Goal: Task Accomplishment & Management: Manage account settings

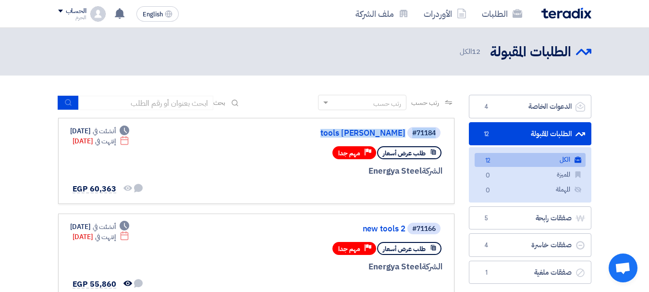
click at [494, 136] on link "الطلبات المقبولة الطلبات المقبولة 12" at bounding box center [530, 134] width 123 height 24
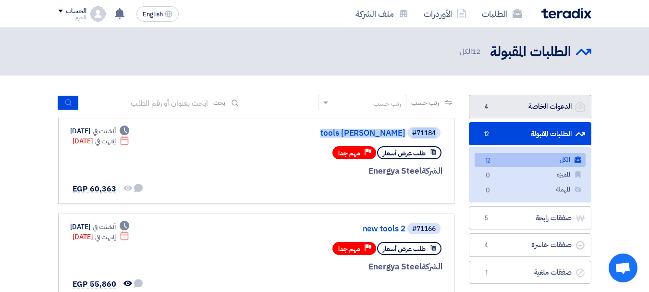
click at [500, 106] on link "الدعوات الخاصة الدعوات الخاصة 4" at bounding box center [530, 107] width 123 height 24
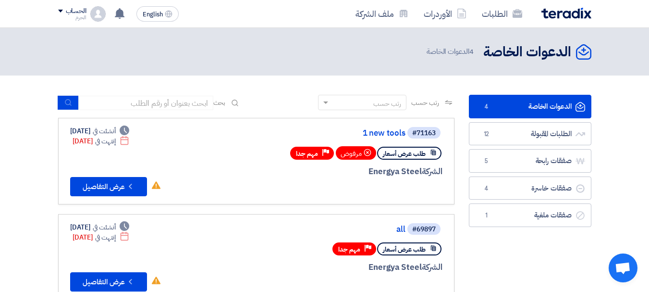
click at [307, 151] on span "مهم جدا" at bounding box center [307, 153] width 22 height 9
click at [358, 155] on div "مرفوض" at bounding box center [356, 152] width 40 height 13
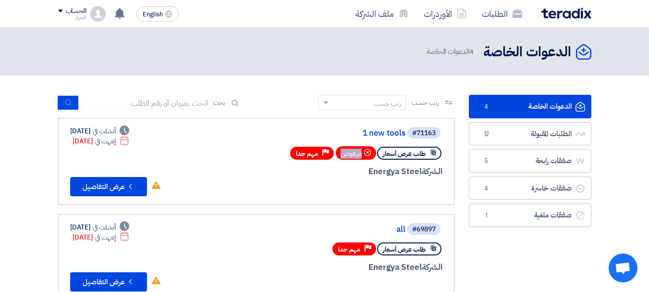
click at [358, 155] on div "مرفوض" at bounding box center [356, 152] width 40 height 13
click at [370, 153] on icon at bounding box center [368, 152] width 8 height 8
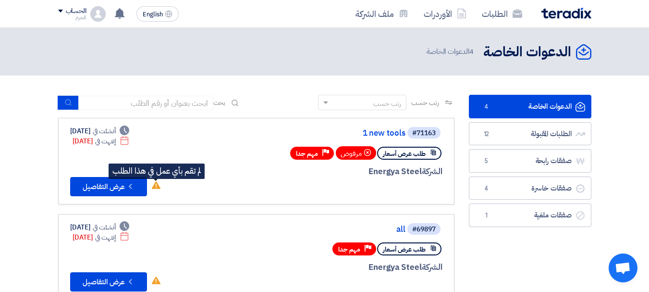
click at [158, 187] on use at bounding box center [156, 185] width 9 height 8
click at [156, 186] on icon "لم تقم بأي عمل في هذا الطلب" at bounding box center [156, 185] width 9 height 9
